Goal: Task Accomplishment & Management: Use online tool/utility

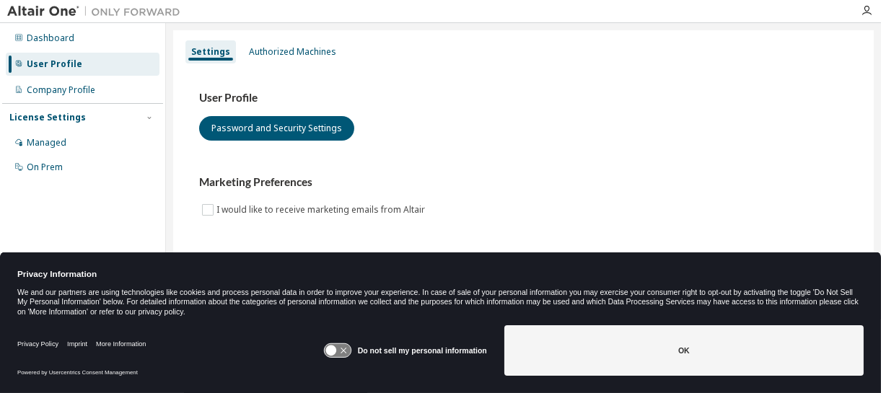
click at [396, 345] on div "Do not sell my personal information" at bounding box center [405, 351] width 164 height 51
click at [336, 350] on icon at bounding box center [331, 351] width 11 height 11
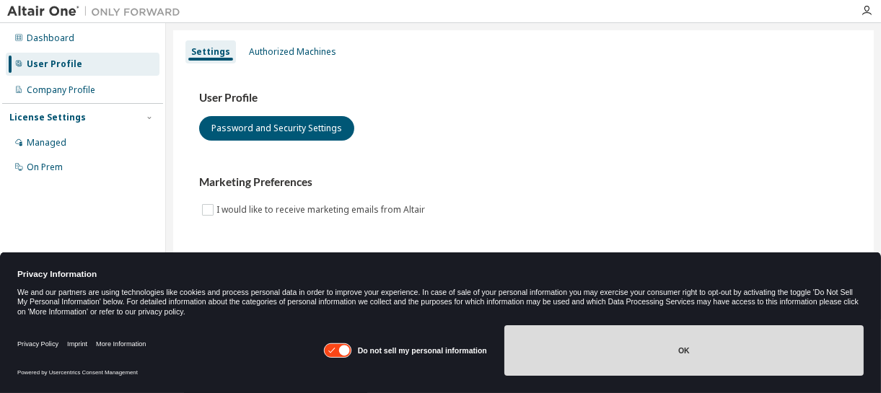
click at [563, 351] on button "OK" at bounding box center [684, 351] width 359 height 51
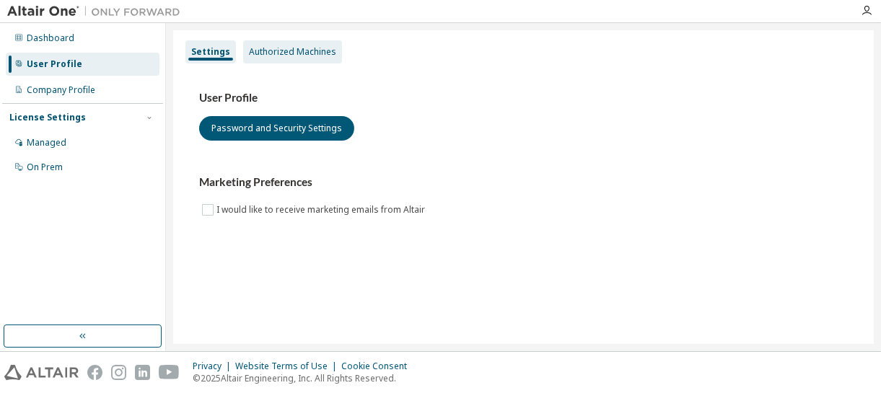
click at [305, 56] on div "Authorized Machines" at bounding box center [292, 52] width 87 height 12
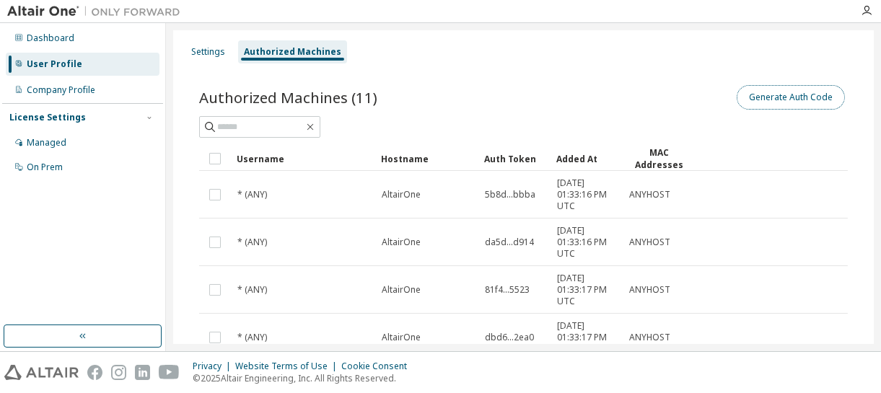
click at [762, 96] on button "Generate Auth Code" at bounding box center [791, 97] width 108 height 25
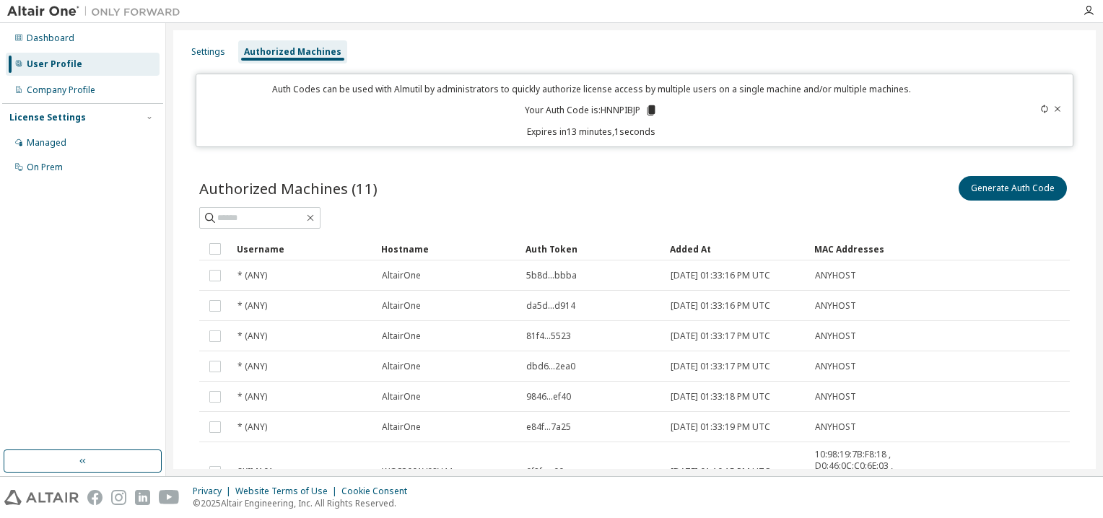
click at [616, 110] on p "Your Auth Code is: HNNPIBJP" at bounding box center [591, 110] width 133 height 13
copy p "HNNPIBJP"
